Goal: Answer question/provide support

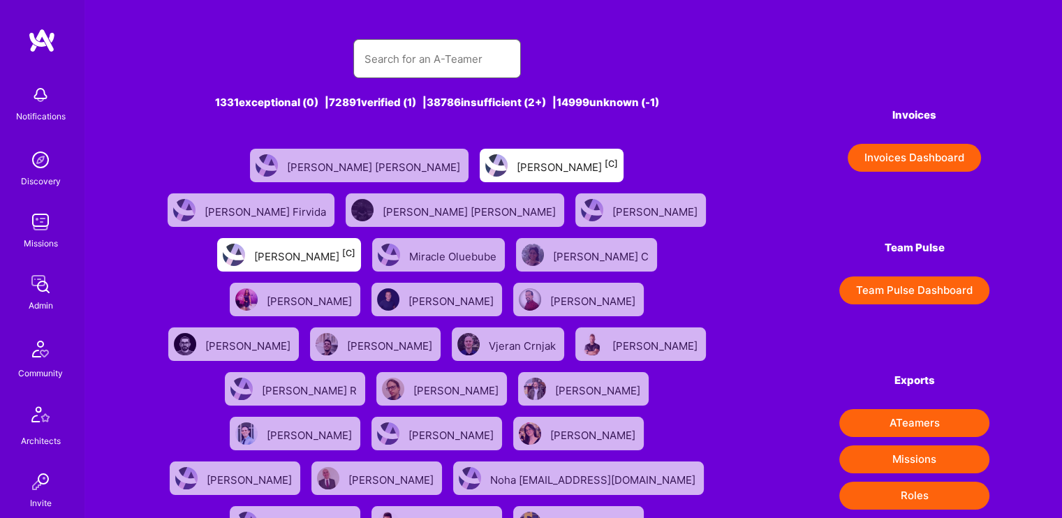
click at [461, 59] on input "text" at bounding box center [436, 59] width 145 height 36
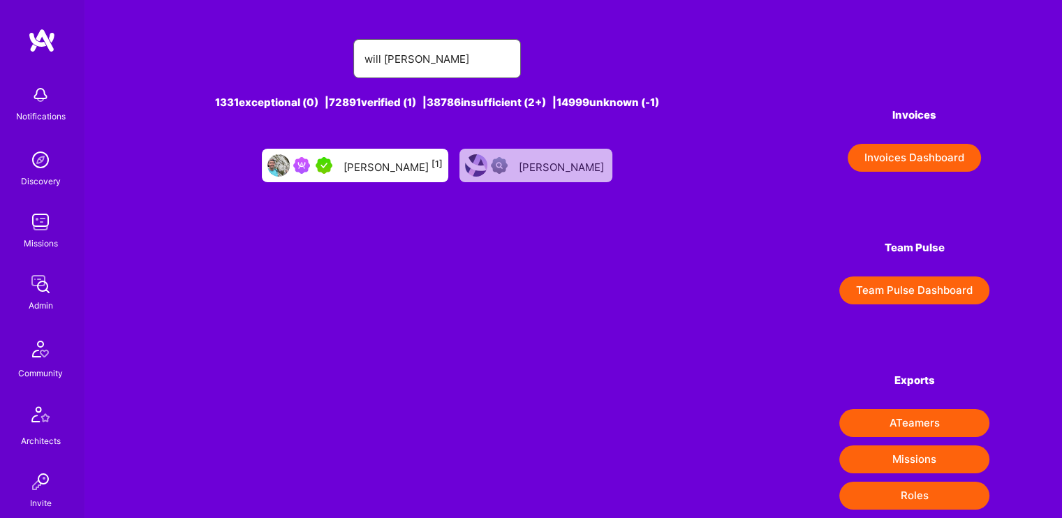
type input "will [PERSON_NAME]"
click at [377, 158] on div "[PERSON_NAME] [1]" at bounding box center [392, 165] width 99 height 18
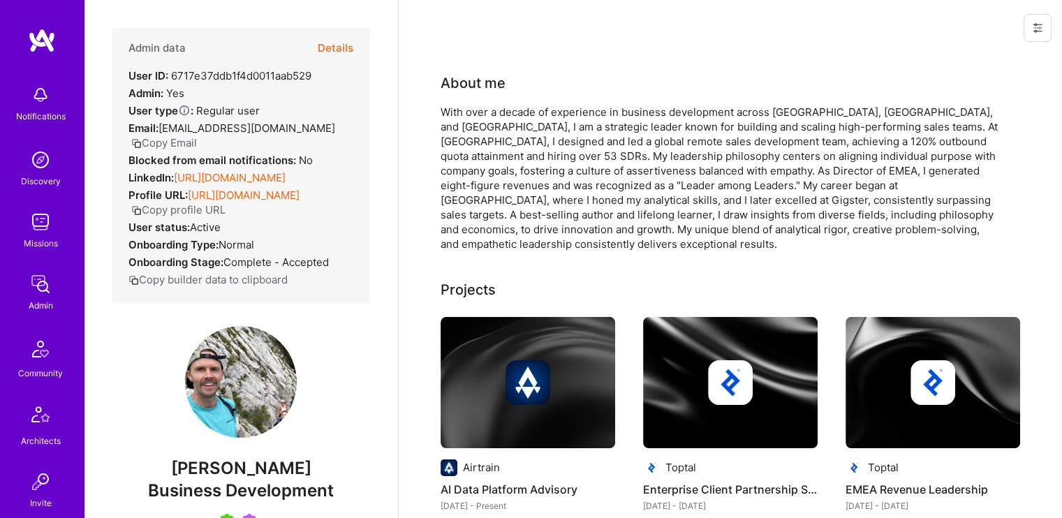
click at [318, 44] on button "Details" at bounding box center [336, 48] width 36 height 40
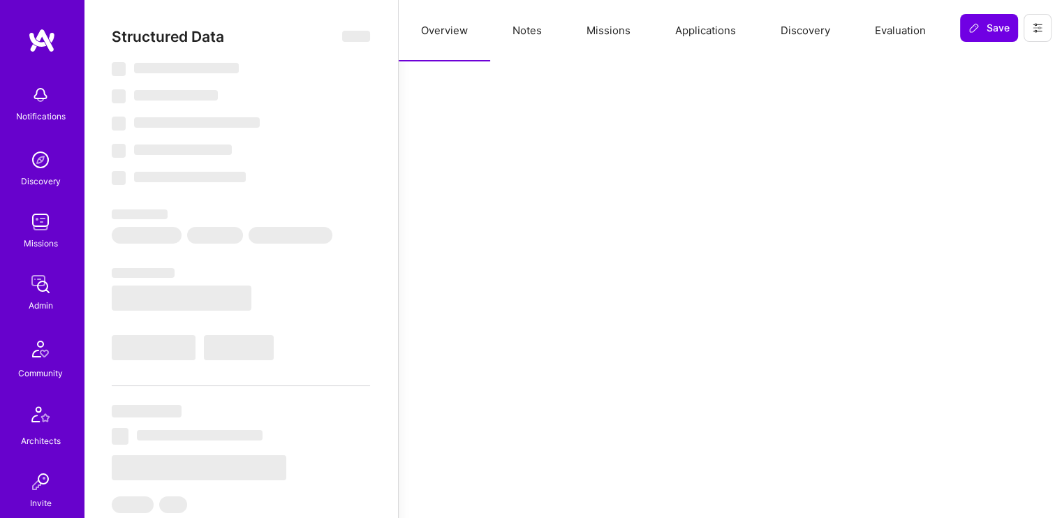
select select "5"
select select "7"
select select "US"
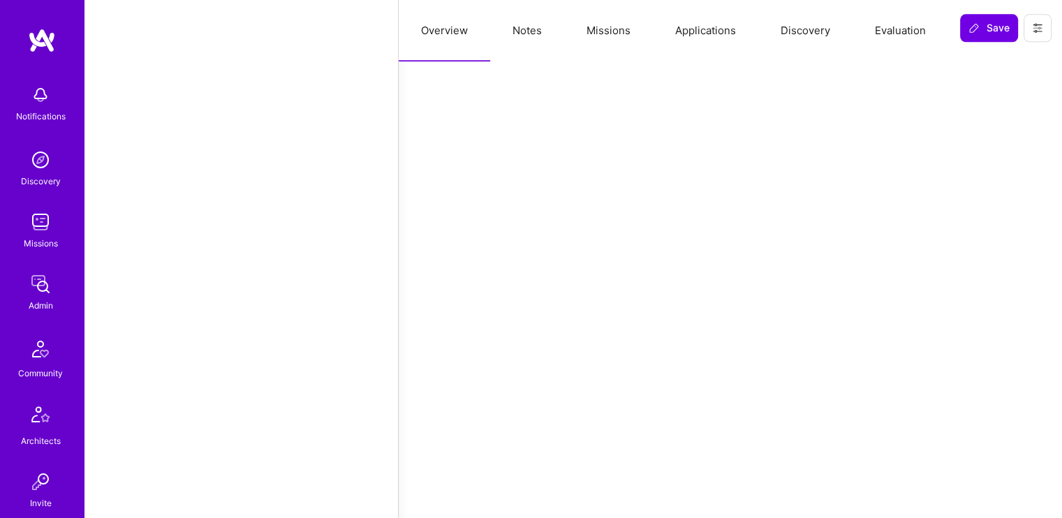
scroll to position [1676, 0]
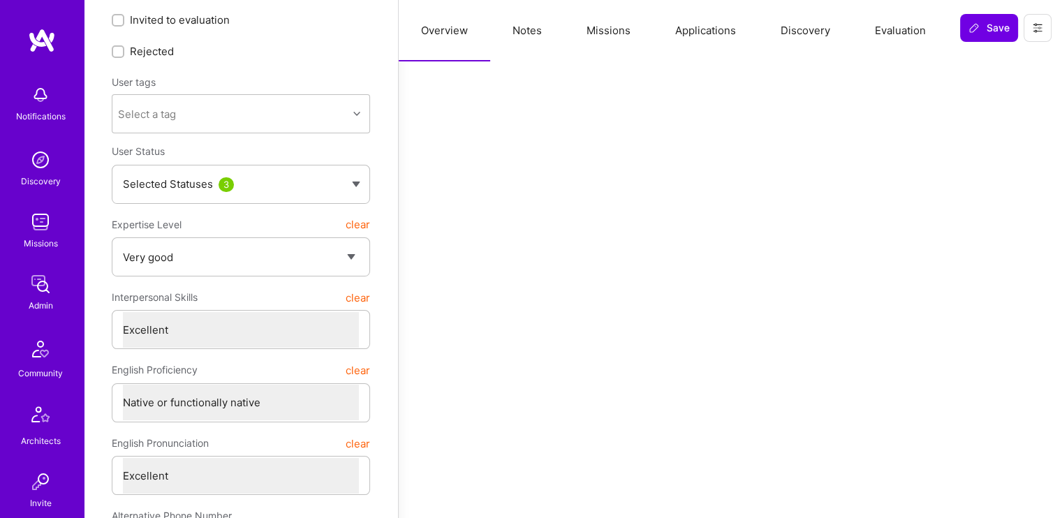
scroll to position [0, 0]
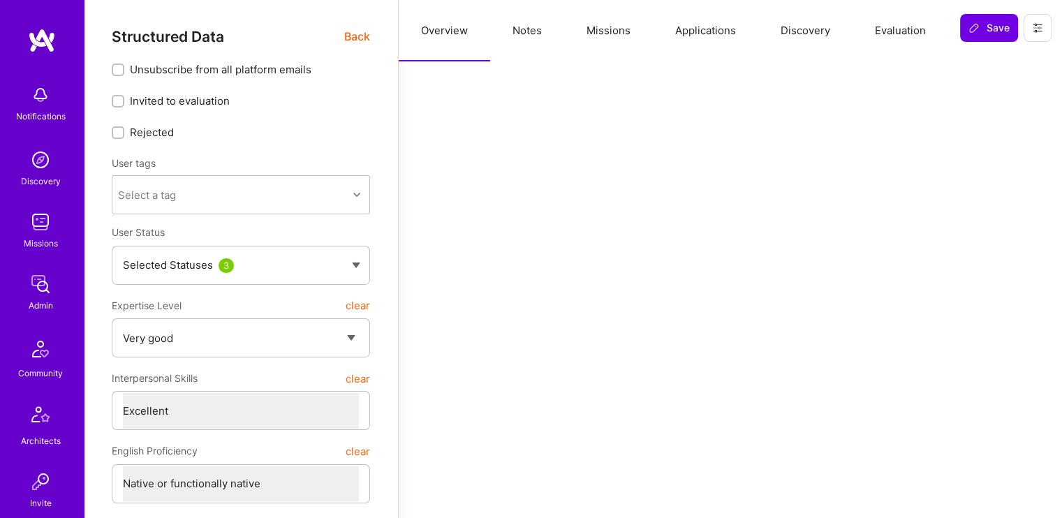
click at [600, 22] on button "Missions" at bounding box center [608, 30] width 89 height 61
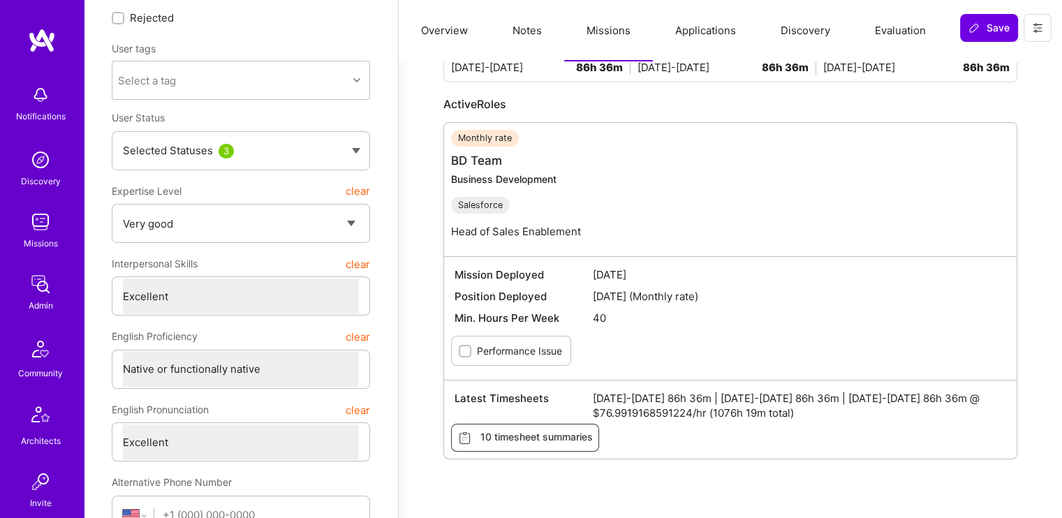
scroll to position [119, 0]
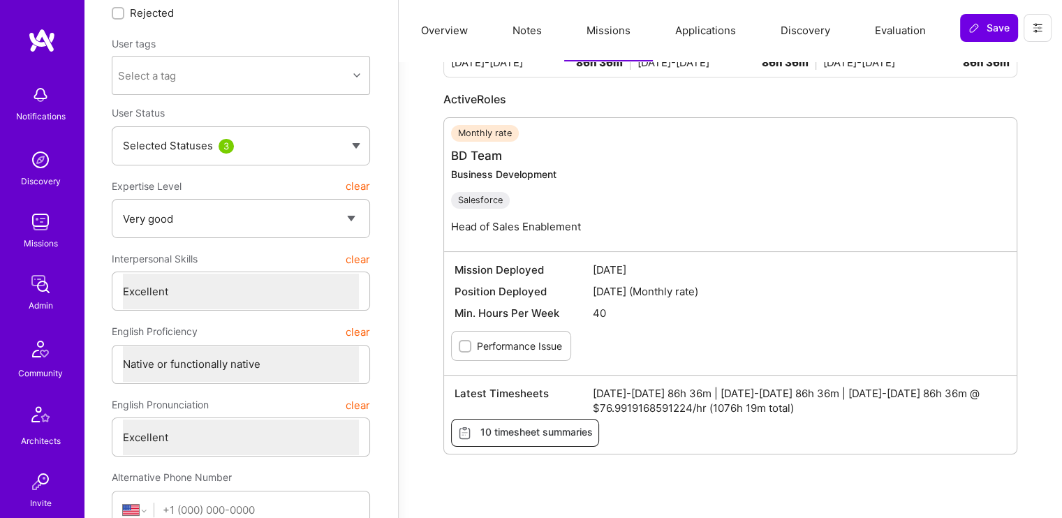
click at [579, 431] on span "10 timesheet summaries" at bounding box center [524, 432] width 135 height 15
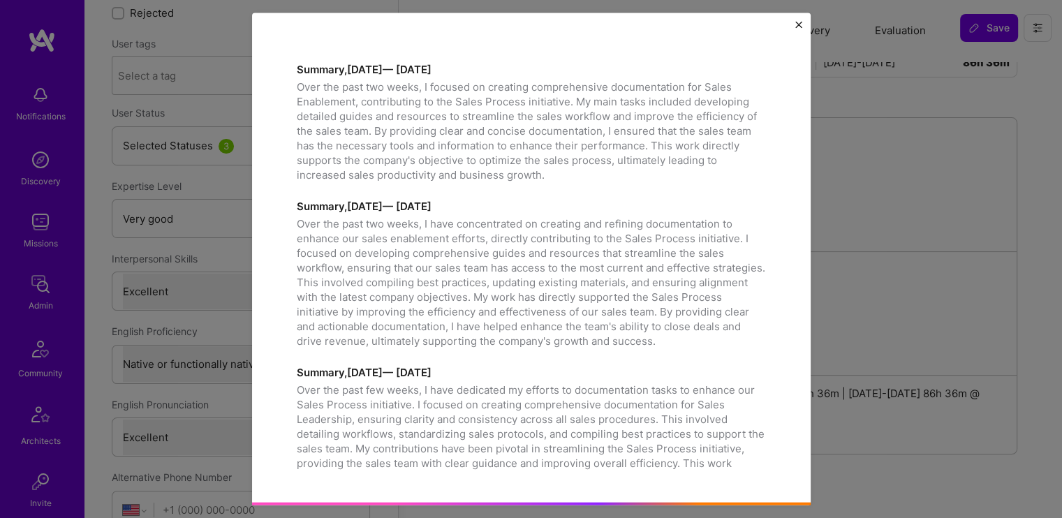
scroll to position [712, 0]
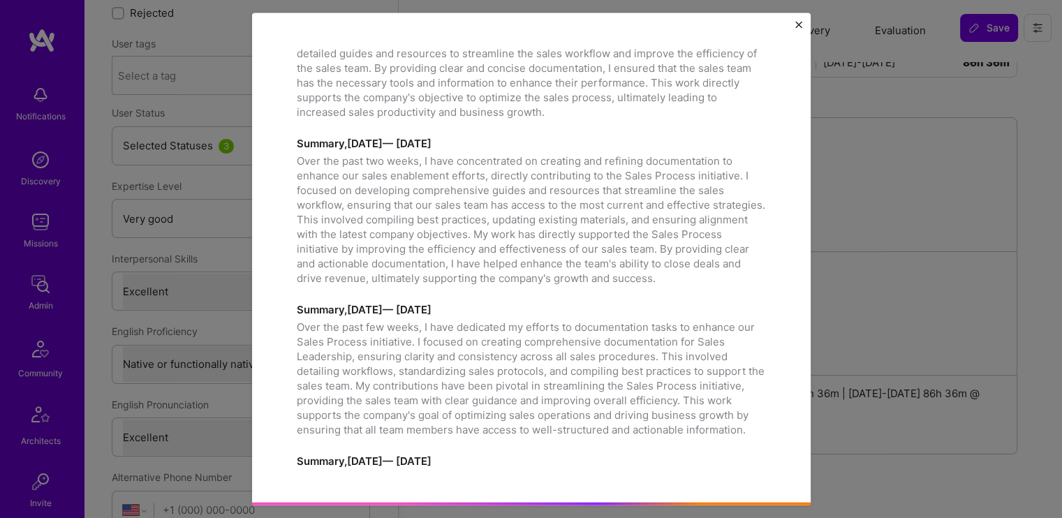
click at [796, 22] on img "Close" at bounding box center [798, 25] width 7 height 7
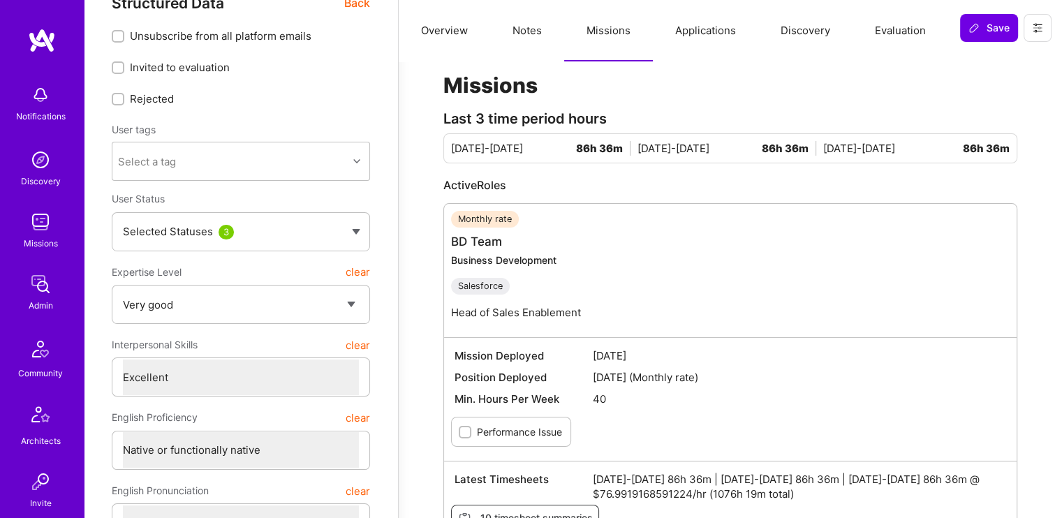
scroll to position [0, 0]
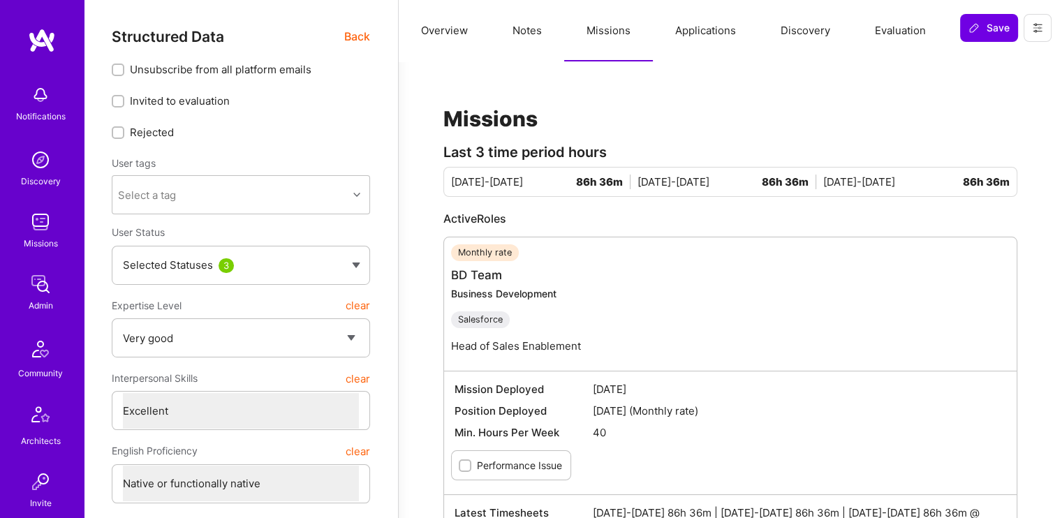
click at [896, 24] on button "Evaluation" at bounding box center [900, 30] width 96 height 61
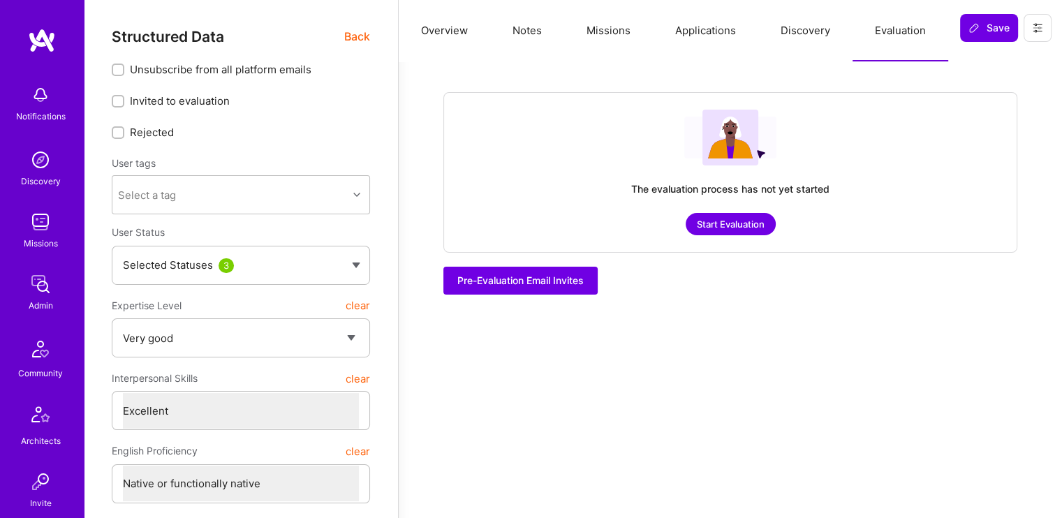
click at [799, 38] on button "Discovery" at bounding box center [805, 30] width 94 height 61
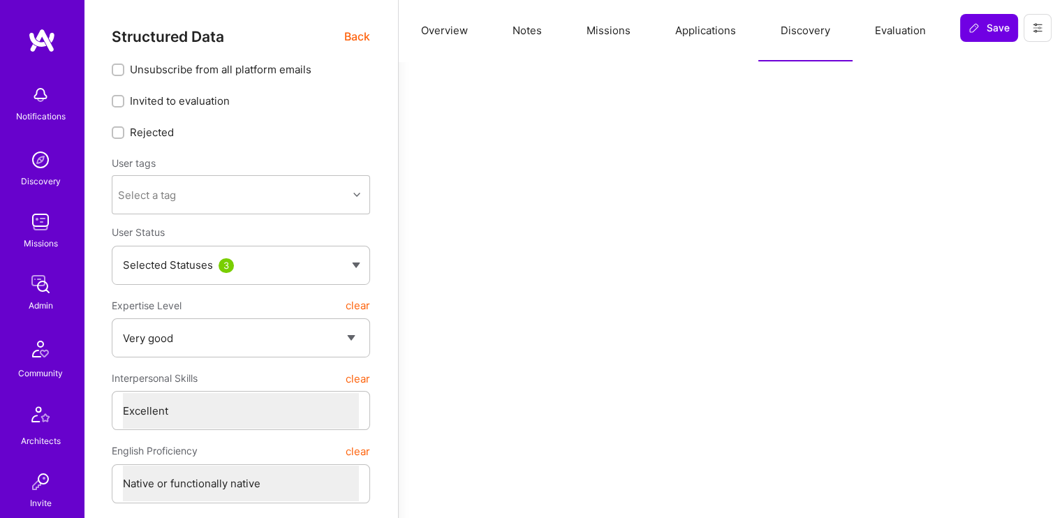
click at [734, 36] on button "Applications" at bounding box center [705, 30] width 105 height 61
